Goal: Use online tool/utility: Utilize a website feature to perform a specific function

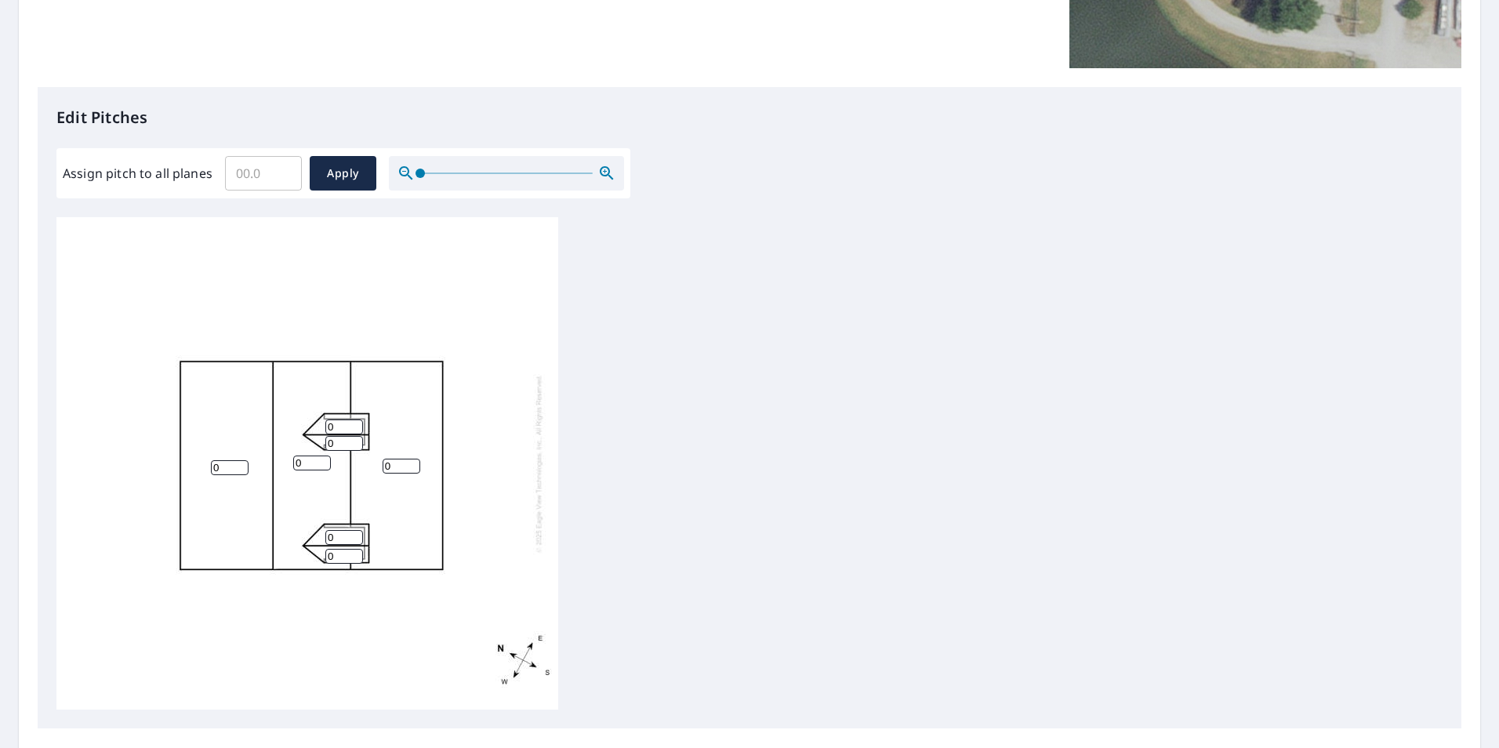
scroll to position [392, 0]
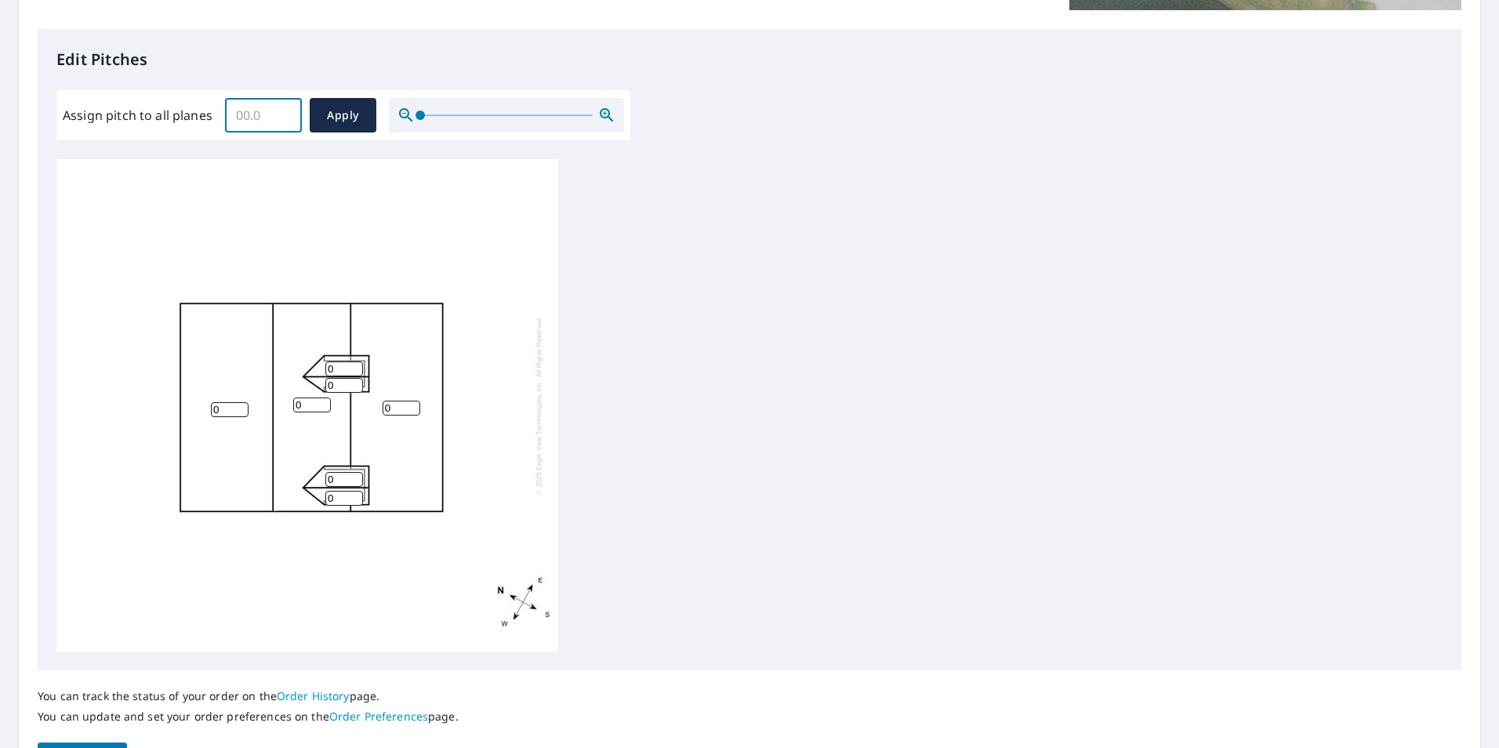
click at [275, 117] on input "Assign pitch to all planes" at bounding box center [263, 115] width 77 height 44
type input "8"
click at [343, 114] on span "Apply" at bounding box center [343, 116] width 42 height 20
type input "8"
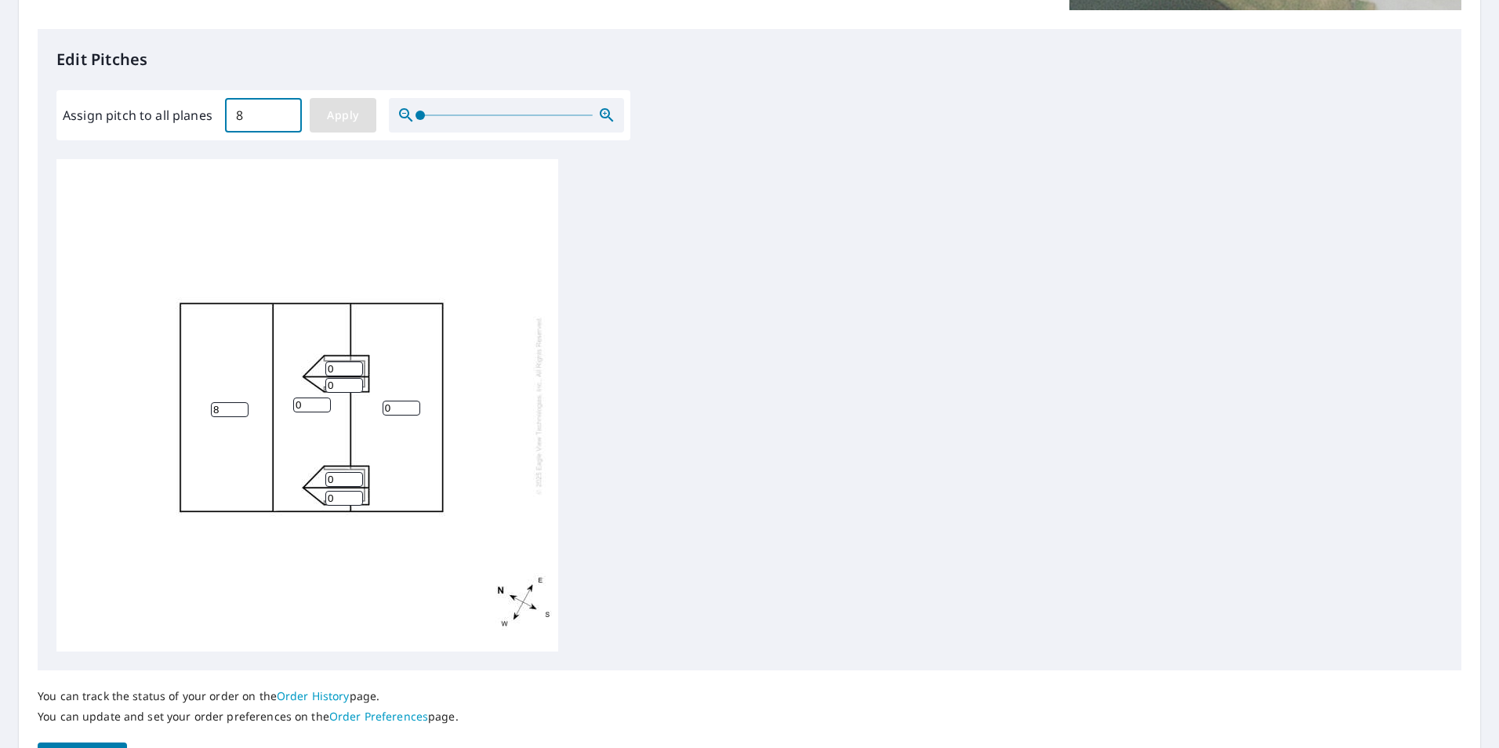
type input "8"
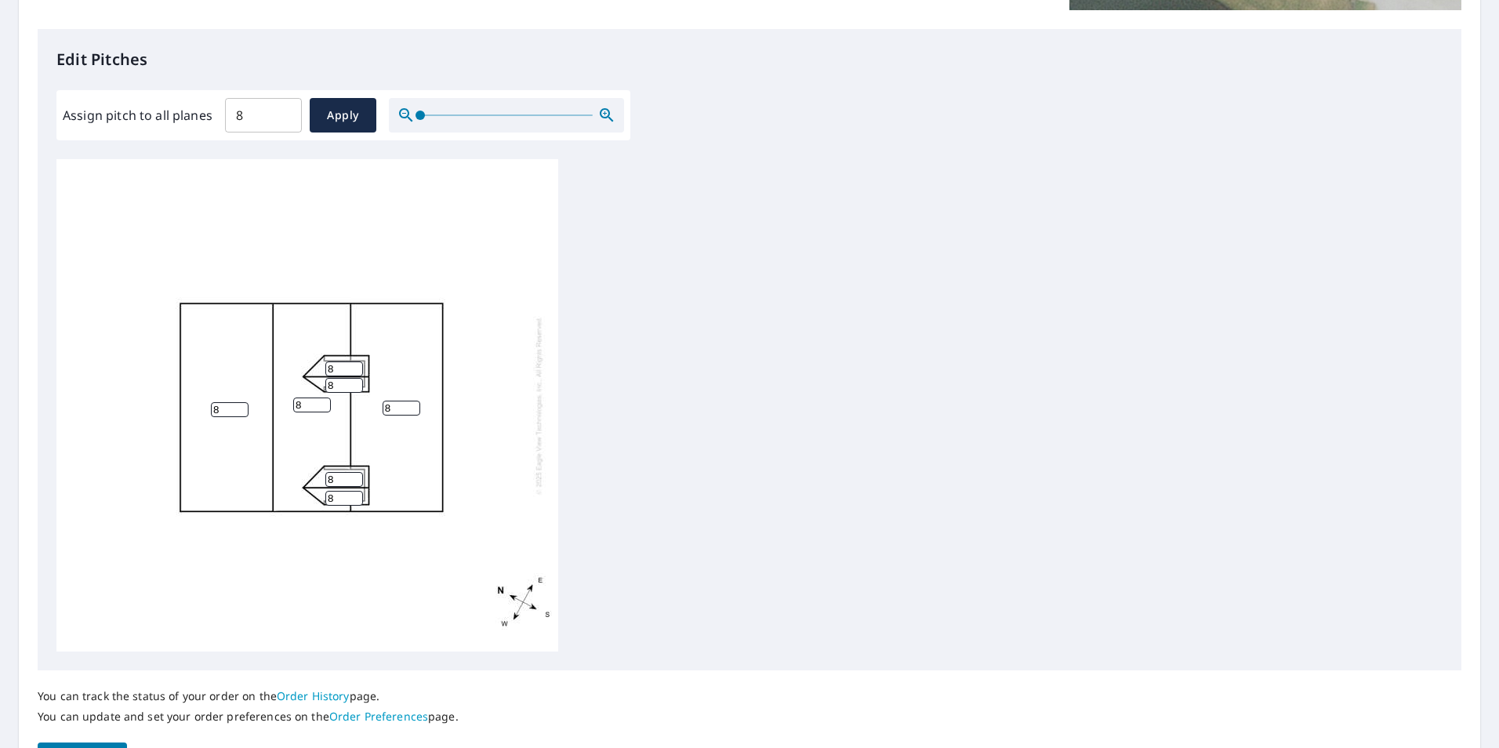
drag, startPoint x: 400, startPoint y: 408, endPoint x: 381, endPoint y: 408, distance: 18.8
click at [381, 408] on div "8 8 8 8 8 8 8" at bounding box center [307, 405] width 502 height 492
click at [347, 468] on input "8" at bounding box center [344, 475] width 38 height 15
click at [335, 117] on span "Apply" at bounding box center [343, 116] width 42 height 20
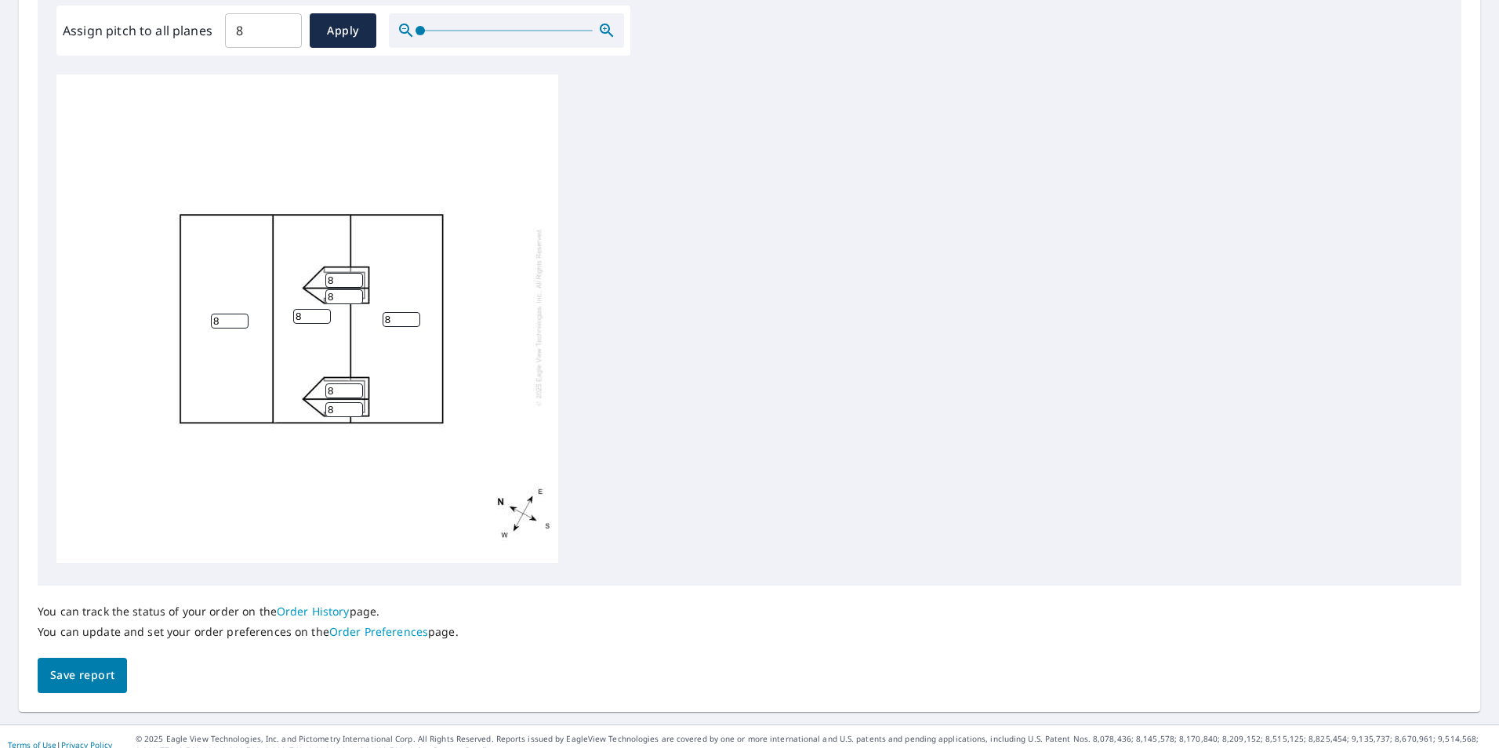
scroll to position [493, 0]
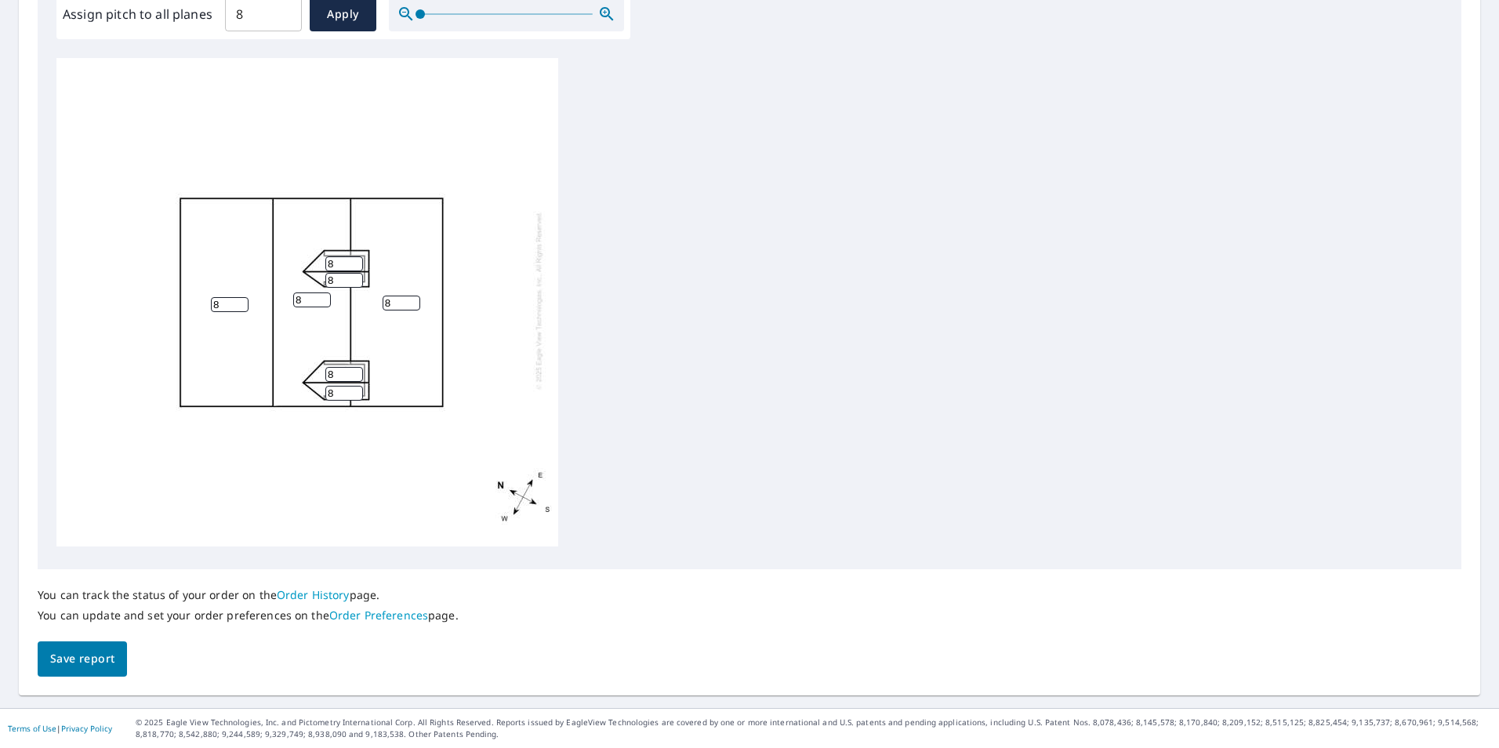
click at [89, 654] on span "Save report" at bounding box center [82, 659] width 64 height 20
click at [390, 296] on div "8 8 8 8 8 8 8" at bounding box center [307, 301] width 502 height 492
drag, startPoint x: 390, startPoint y: 293, endPoint x: 373, endPoint y: 294, distance: 17.3
click at [378, 294] on div "8 8 8 8 8 8 8" at bounding box center [307, 301] width 502 height 492
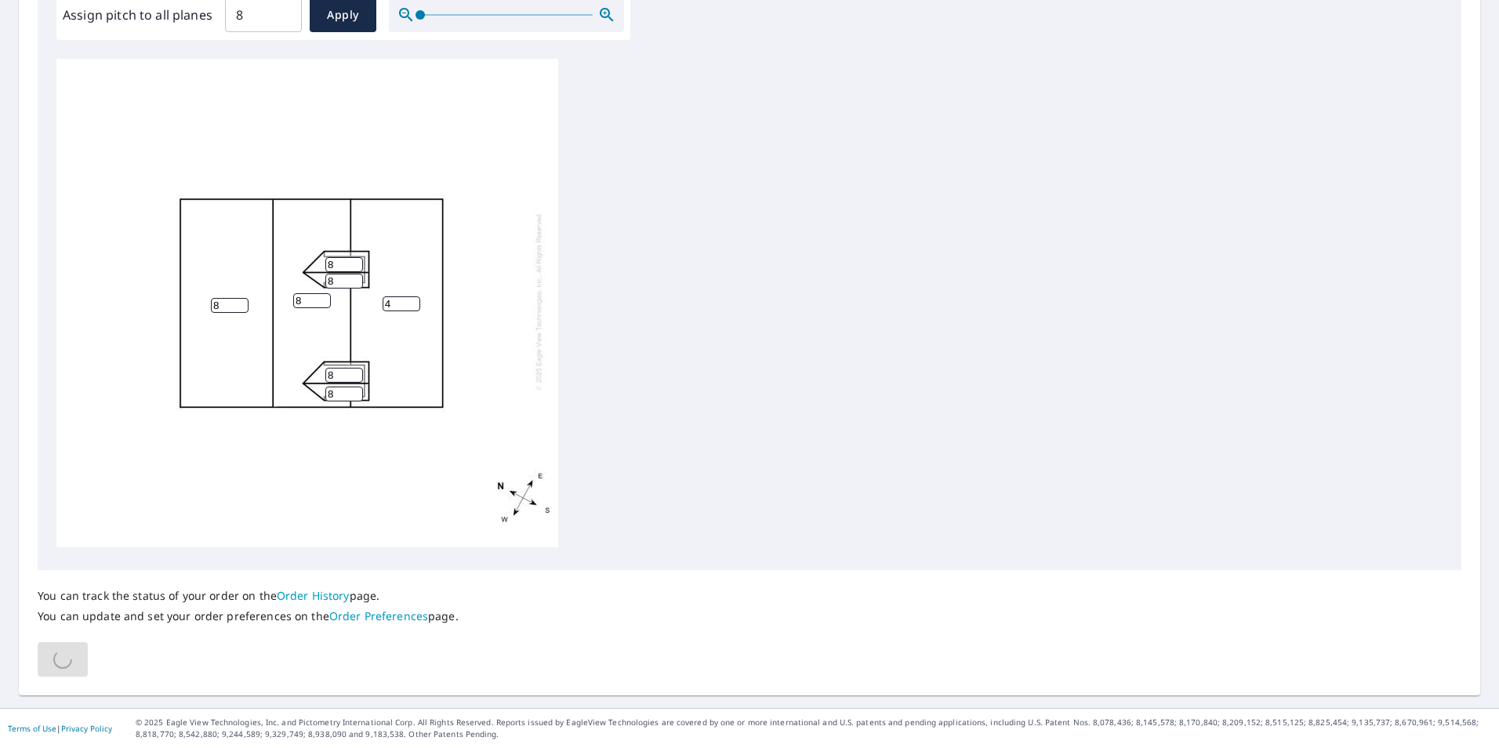
type input "4"
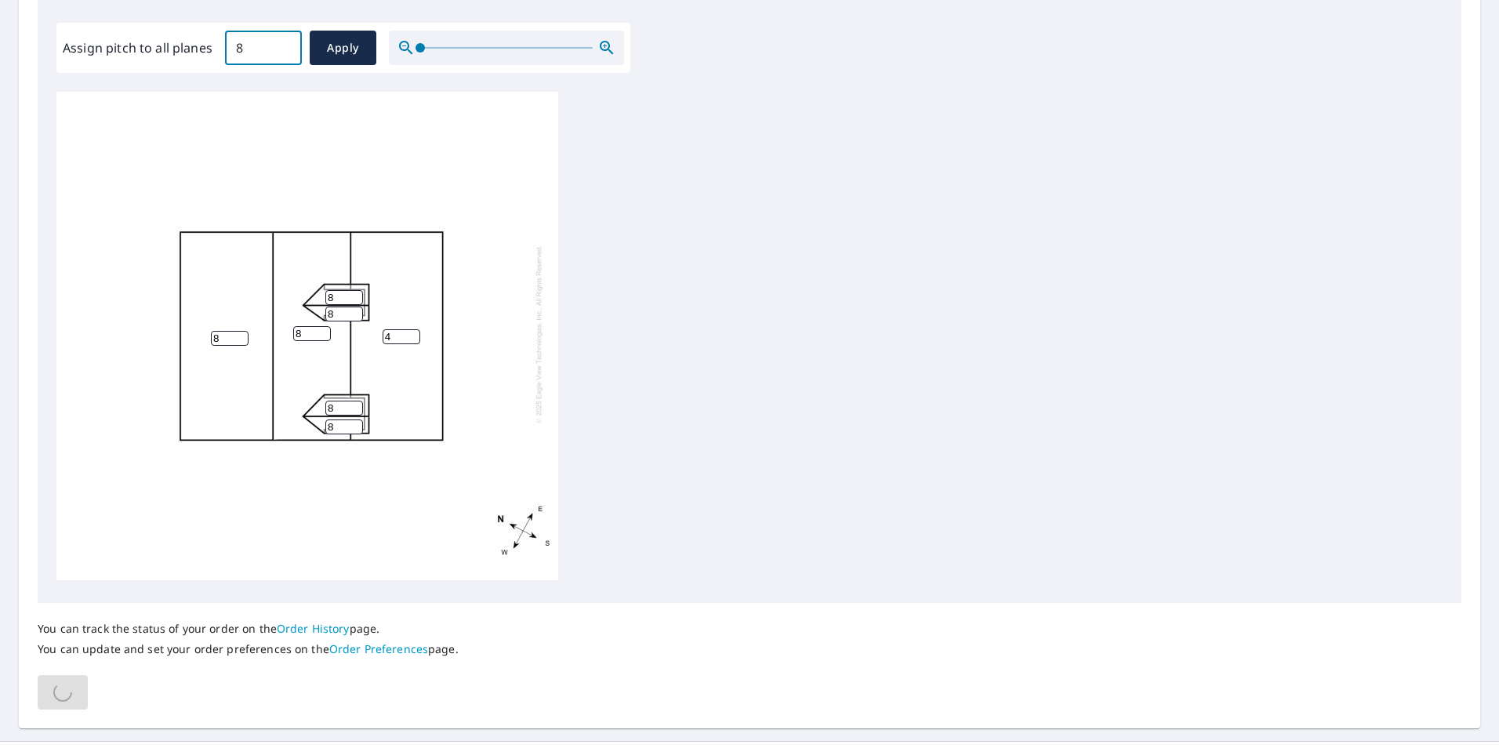
drag, startPoint x: 272, startPoint y: 15, endPoint x: 223, endPoint y: 13, distance: 49.4
click at [223, 13] on div "Edit Pitches Assign pitch to all planes 8 ​ Apply 8 4 8 8 8 8 8" at bounding box center [749, 282] width 1423 height 641
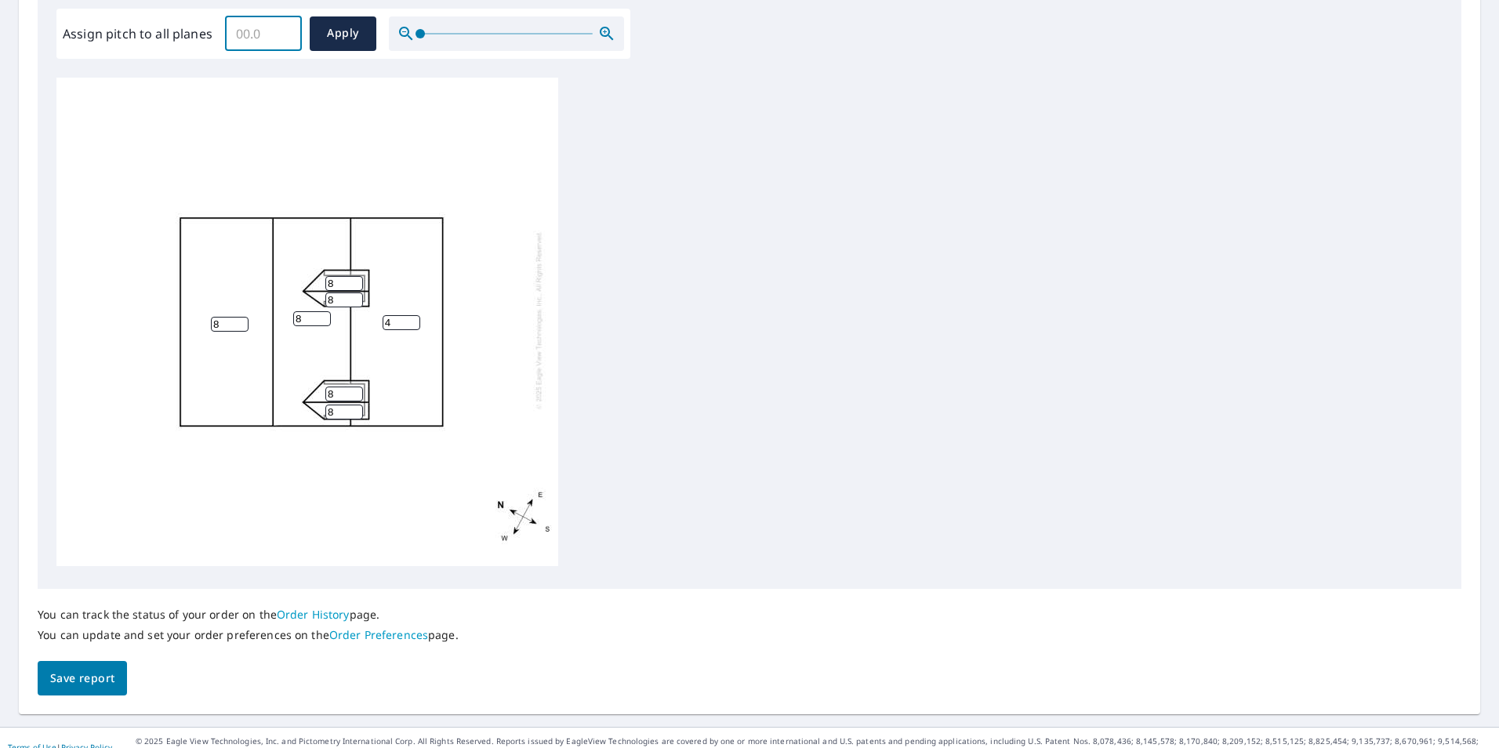
scroll to position [549, 0]
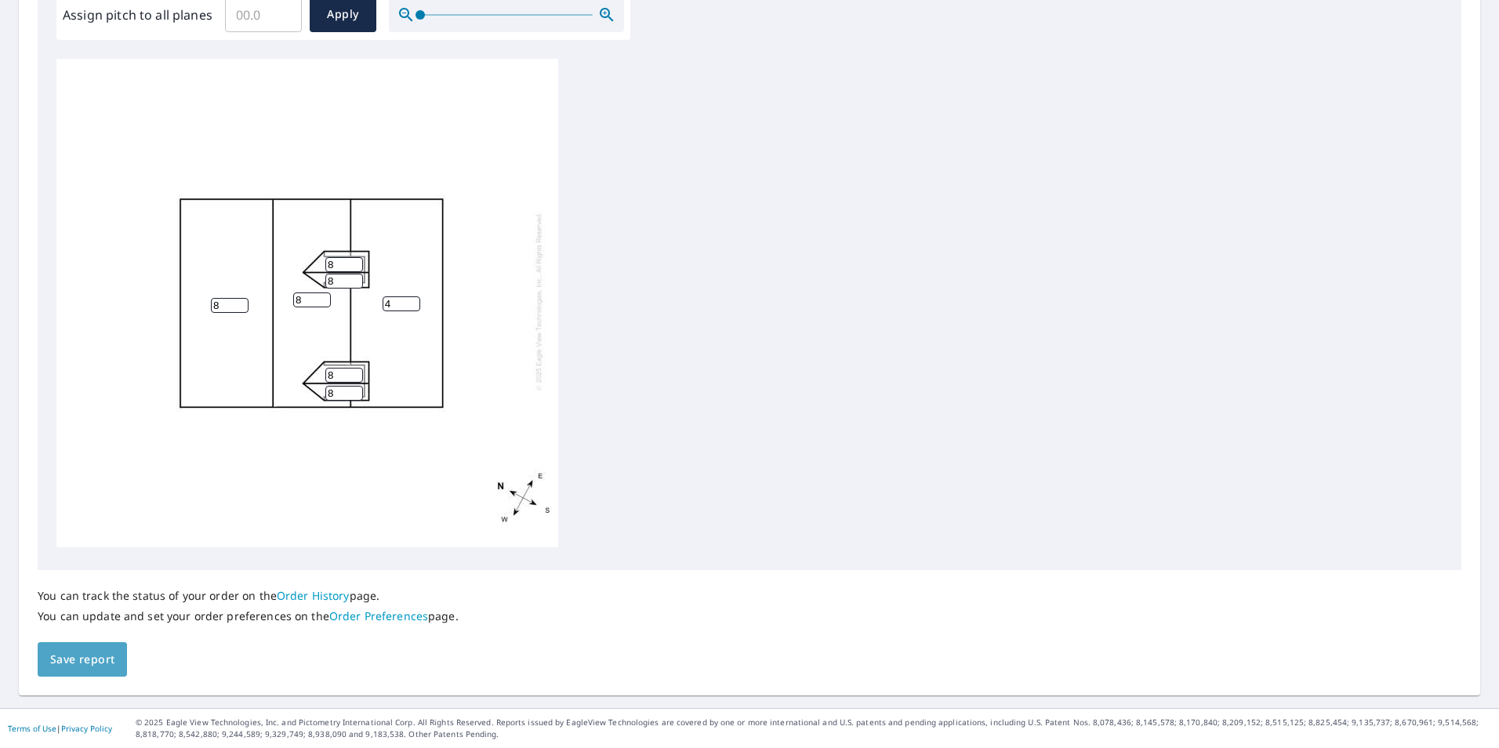
click at [95, 654] on span "Save report" at bounding box center [82, 660] width 64 height 20
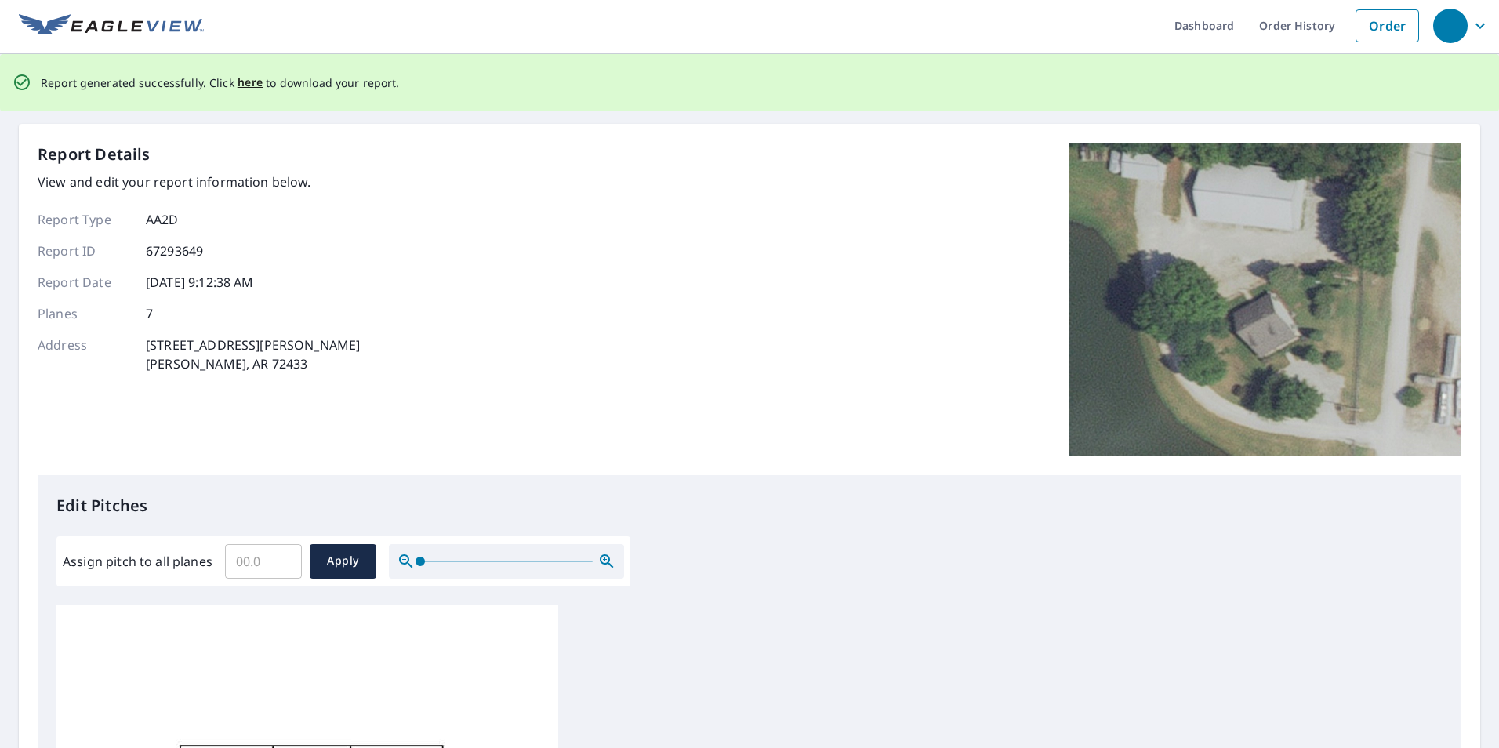
scroll to position [0, 0]
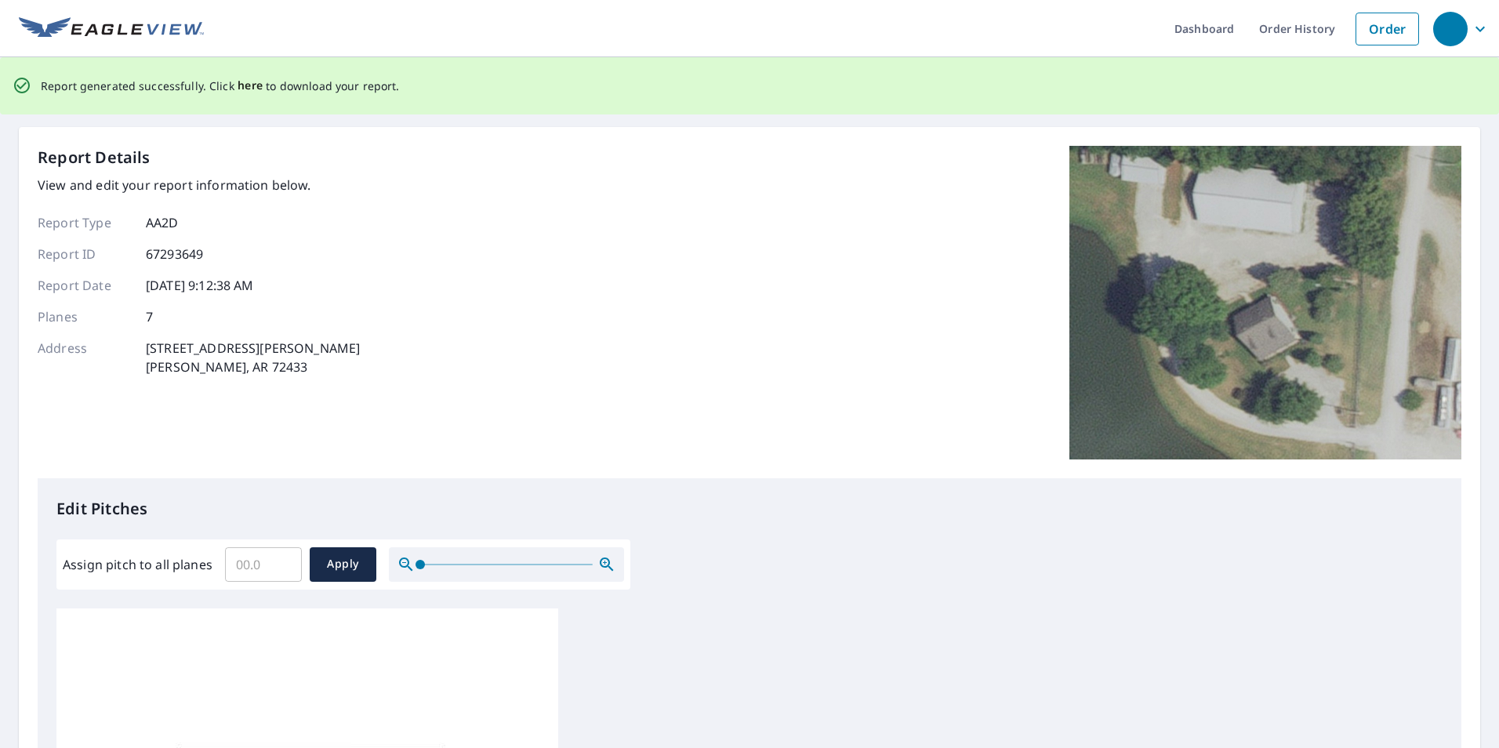
click at [245, 89] on span "here" at bounding box center [250, 86] width 26 height 20
